Goal: Find specific page/section: Find specific page/section

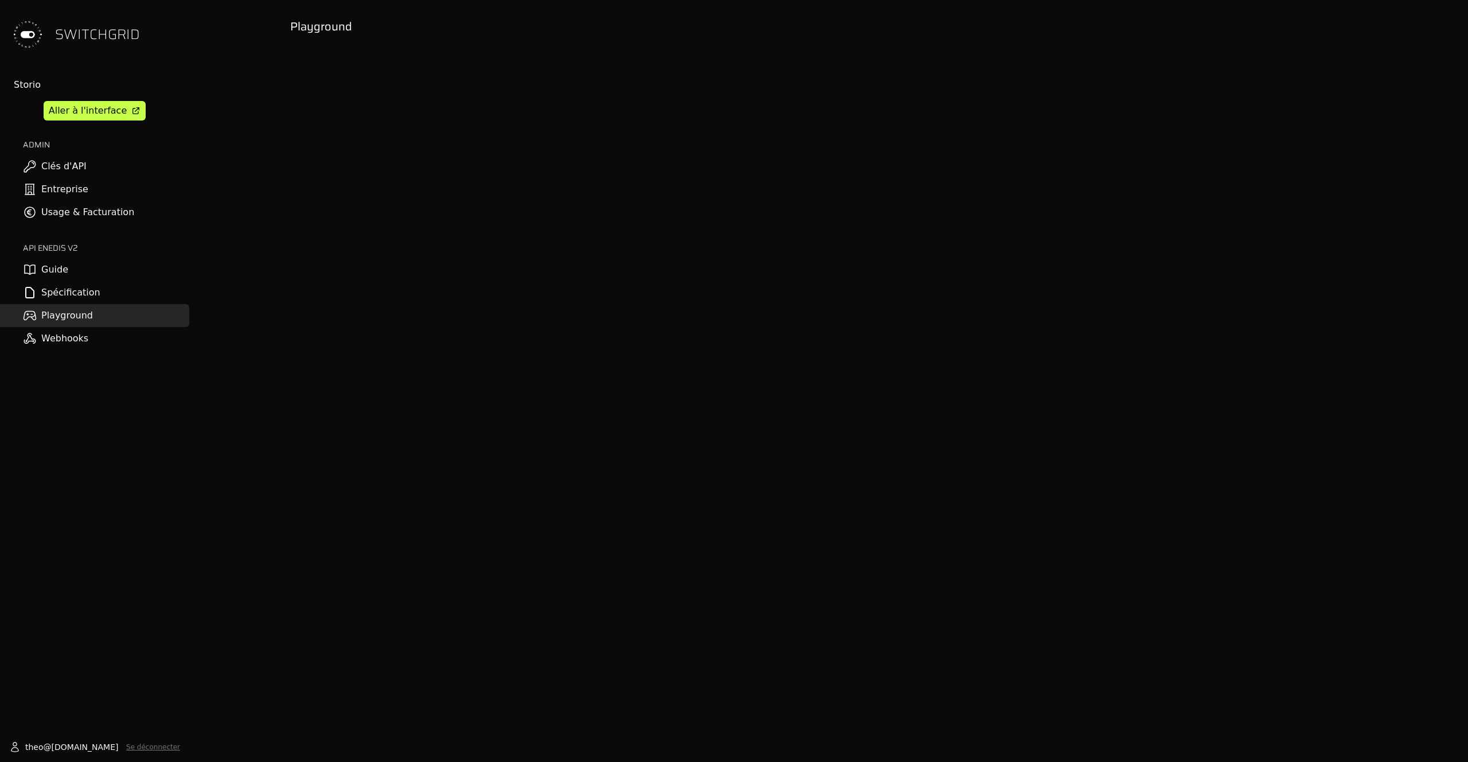
click at [85, 124] on div "Storio Aller à l'interface ADMIN Clés d'API Entreprise Usage & Facturation API …" at bounding box center [94, 214] width 189 height 272
click at [85, 111] on div "Aller à l'interface" at bounding box center [88, 111] width 78 height 14
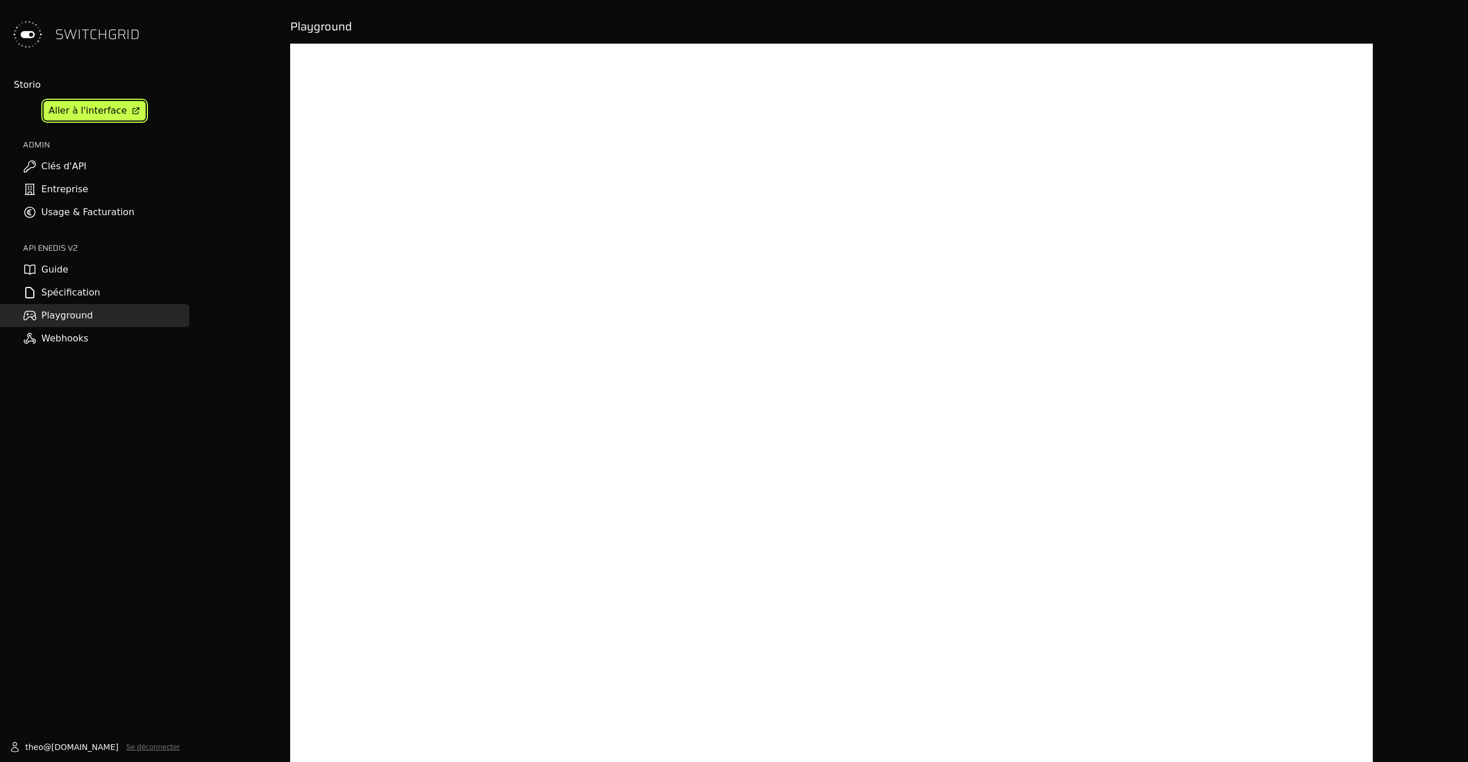
click at [97, 116] on div "Aller à l'interface" at bounding box center [88, 111] width 78 height 14
